Goal: Leave review/rating

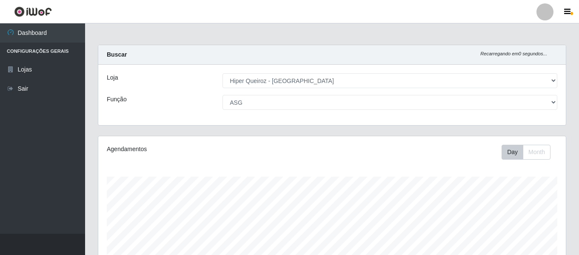
select select "497"
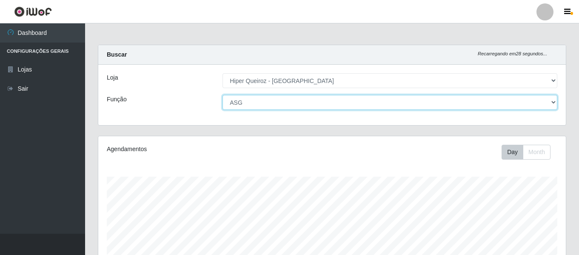
click at [557, 100] on select "[Selecione...] ASG ASG + ASG ++ Embalador Embalador + Embalador ++ Repositor Re…" at bounding box center [390, 102] width 335 height 15
select select "24"
click at [223, 95] on select "[Selecione...] ASG ASG + ASG ++ Embalador Embalador + Embalador ++ Repositor Re…" at bounding box center [390, 102] width 335 height 15
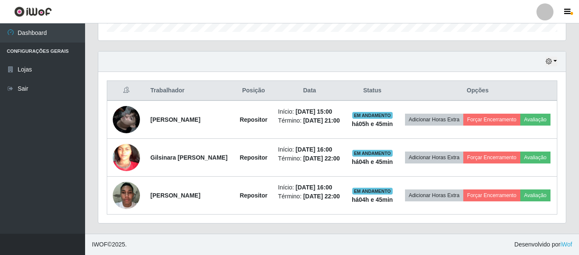
scroll to position [292, 0]
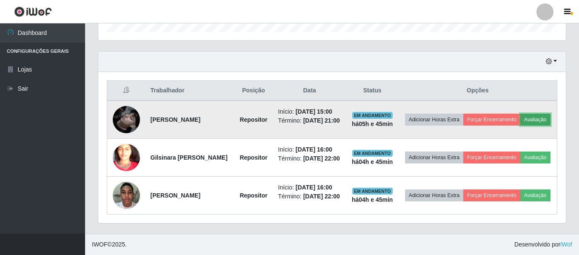
click at [521, 114] on button "Avaliação" at bounding box center [536, 120] width 30 height 12
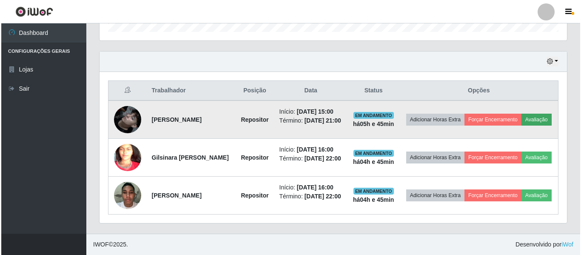
scroll to position [177, 464]
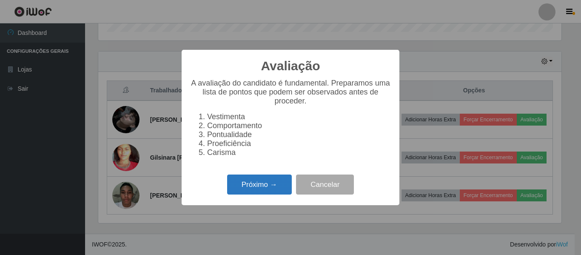
click at [252, 189] on button "Próximo →" at bounding box center [259, 185] width 65 height 20
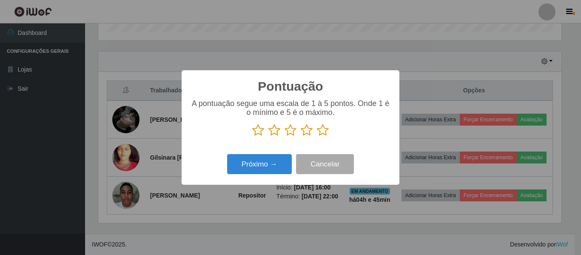
click at [260, 131] on icon at bounding box center [258, 130] width 12 height 13
click at [252, 137] on input "radio" at bounding box center [252, 137] width 0 height 0
click at [278, 135] on icon at bounding box center [275, 130] width 12 height 13
click at [269, 137] on input "radio" at bounding box center [269, 137] width 0 height 0
drag, startPoint x: 291, startPoint y: 132, endPoint x: 295, endPoint y: 132, distance: 4.3
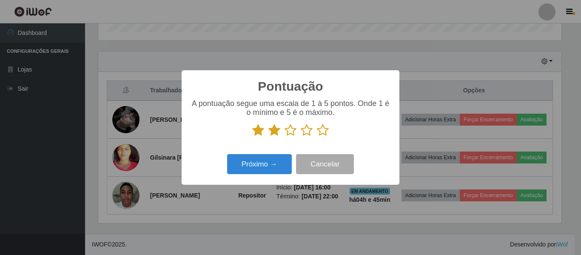
click at [294, 132] on icon at bounding box center [291, 130] width 12 height 13
click at [285, 137] on input "radio" at bounding box center [285, 137] width 0 height 0
click at [308, 136] on icon at bounding box center [307, 130] width 12 height 13
click at [301, 137] on input "radio" at bounding box center [301, 137] width 0 height 0
click at [282, 172] on button "Próximo →" at bounding box center [259, 164] width 65 height 20
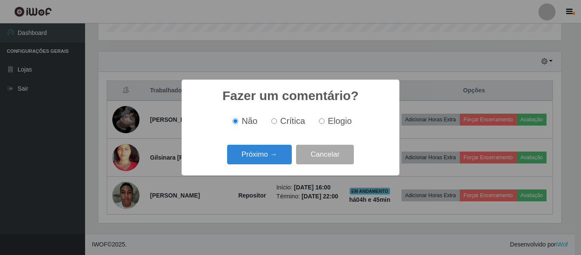
click at [324, 124] on label "Elogio" at bounding box center [334, 121] width 36 height 10
click at [324, 124] on input "Elogio" at bounding box center [322, 121] width 6 height 6
radio input "true"
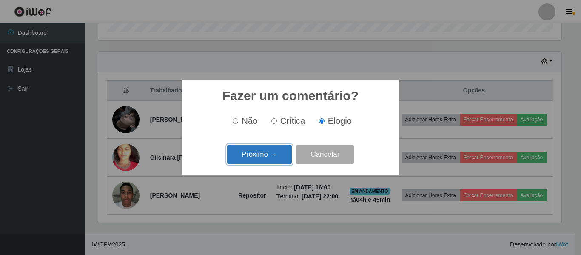
click at [281, 151] on button "Próximo →" at bounding box center [259, 155] width 65 height 20
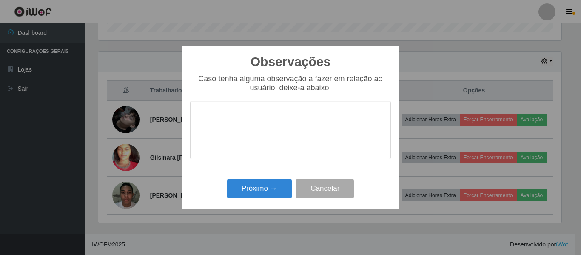
click at [222, 107] on textarea at bounding box center [290, 130] width 201 height 58
type textarea "MUITO PRODUTIVO"
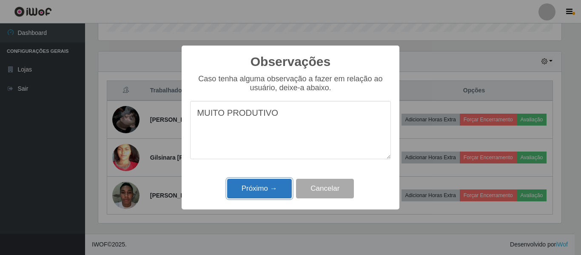
click at [242, 184] on button "Próximo →" at bounding box center [259, 189] width 65 height 20
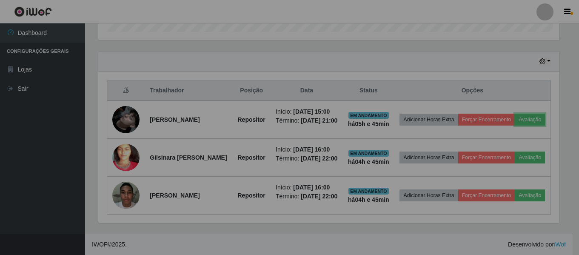
scroll to position [177, 468]
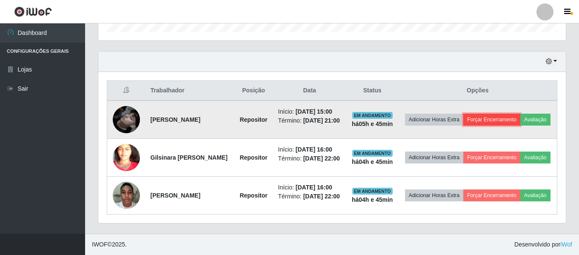
click at [499, 114] on button "Forçar Encerramento" at bounding box center [492, 120] width 57 height 12
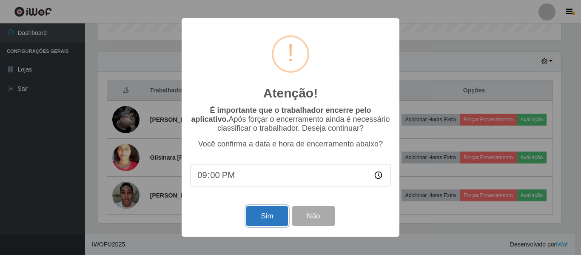
click at [268, 222] on button "Sim" at bounding box center [266, 216] width 41 height 20
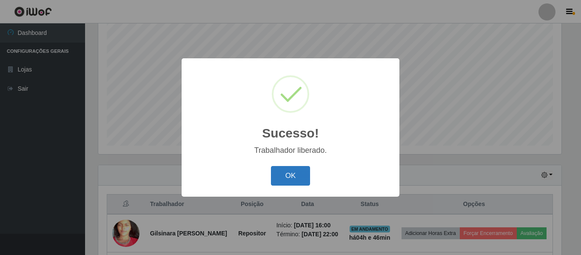
click at [301, 185] on button "OK" at bounding box center [291, 176] width 40 height 20
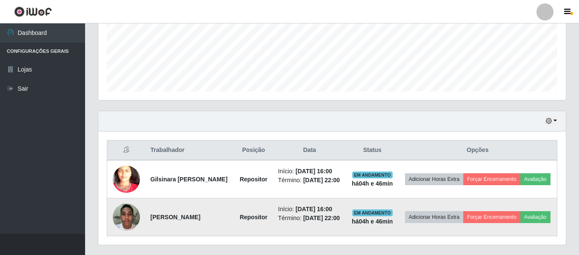
scroll to position [247, 0]
